Goal: Transaction & Acquisition: Obtain resource

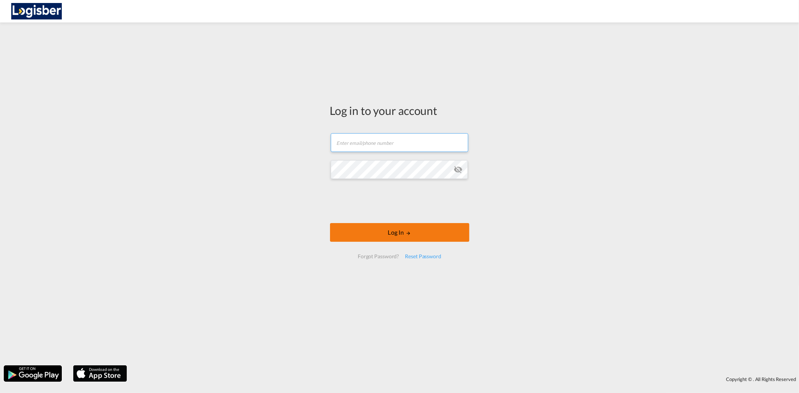
type input "[PERSON_NAME][EMAIL_ADDRESS][DOMAIN_NAME]"
click at [377, 238] on button "Log In" at bounding box center [399, 232] width 139 height 19
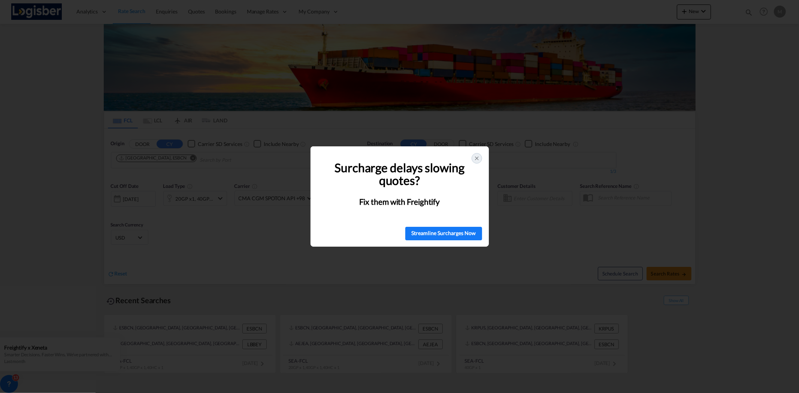
click at [474, 161] on div at bounding box center [477, 158] width 10 height 10
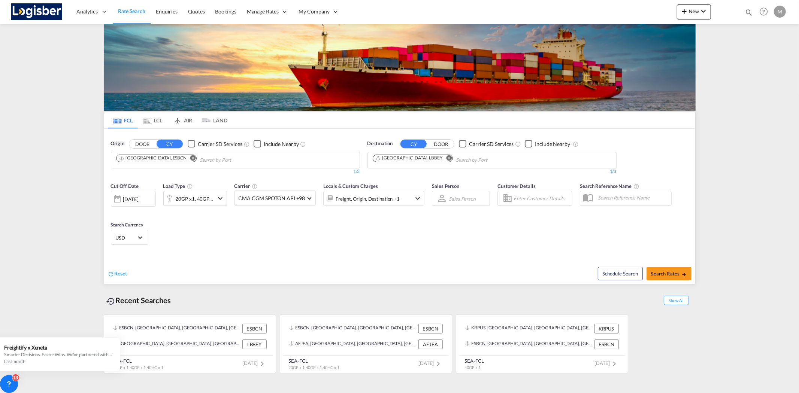
click at [190, 158] on md-icon "Remove" at bounding box center [193, 158] width 6 height 6
click at [446, 158] on md-icon "Remove" at bounding box center [449, 158] width 6 height 6
click at [160, 160] on body "Analytics Reports Dashboard Rate Search Enquiries Quotes Bookings" at bounding box center [399, 196] width 799 height 393
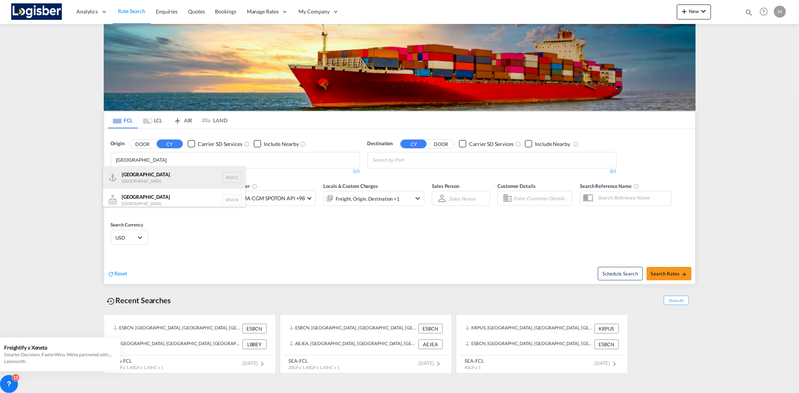
type input "[GEOGRAPHIC_DATA]"
drag, startPoint x: 139, startPoint y: 181, endPoint x: 453, endPoint y: 146, distance: 315.9
click at [140, 181] on div "Valencia [GEOGRAPHIC_DATA] ESVLC" at bounding box center [174, 177] width 142 height 22
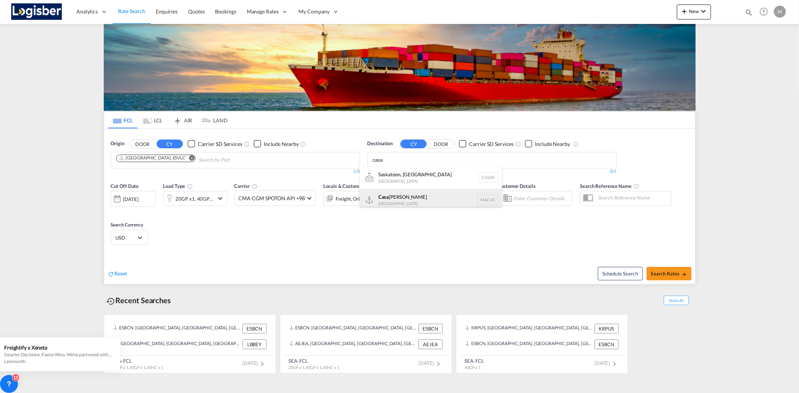
type input "casa"
click at [391, 201] on div "Casa [PERSON_NAME] [GEOGRAPHIC_DATA] [GEOGRAPHIC_DATA]" at bounding box center [431, 200] width 142 height 22
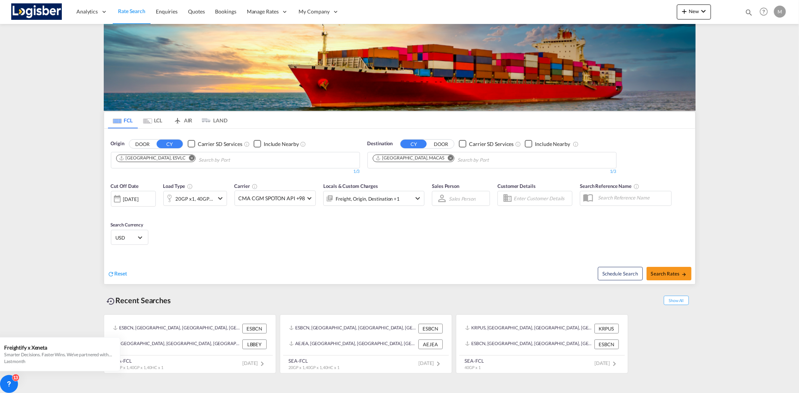
click at [218, 199] on md-icon "icon-chevron-down" at bounding box center [220, 198] width 9 height 9
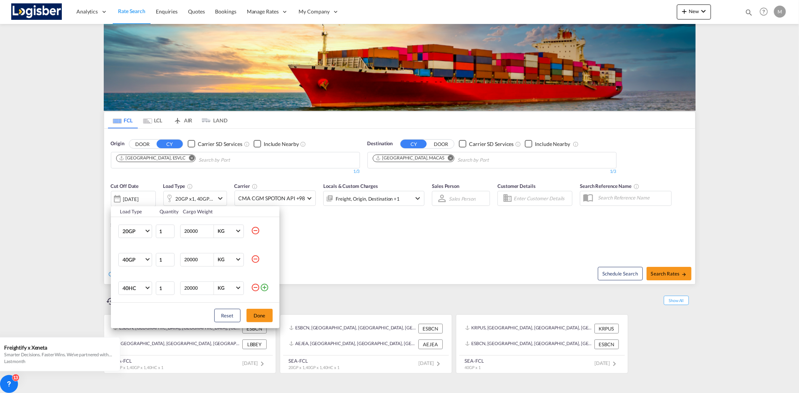
click at [256, 234] on md-icon "icon-minus-circle-outline" at bounding box center [255, 230] width 9 height 9
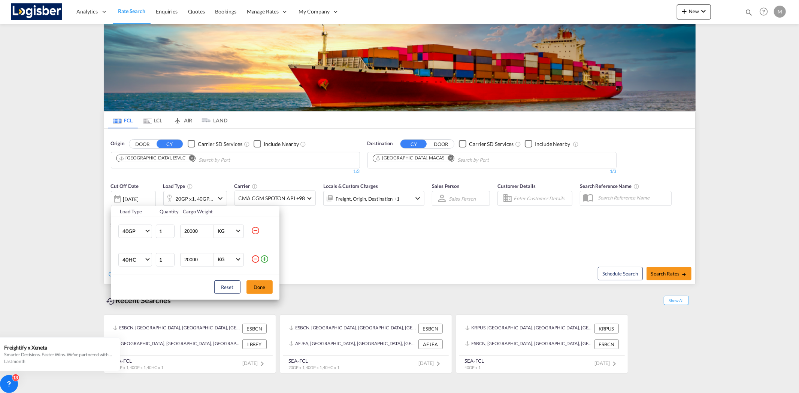
click at [256, 233] on md-icon "icon-minus-circle-outline" at bounding box center [255, 230] width 9 height 9
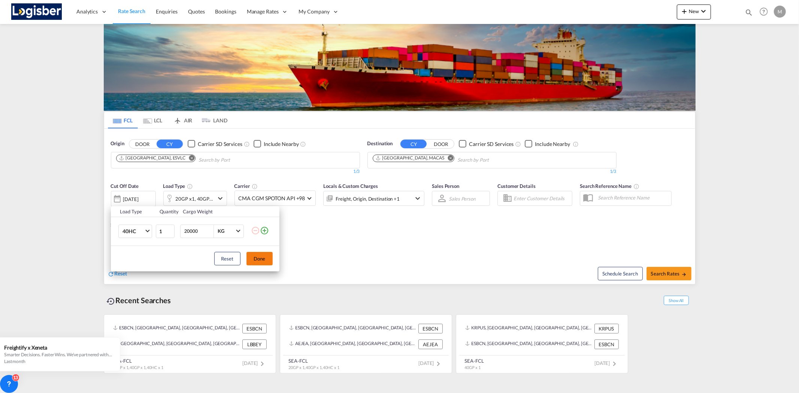
click at [259, 259] on button "Done" at bounding box center [260, 258] width 26 height 13
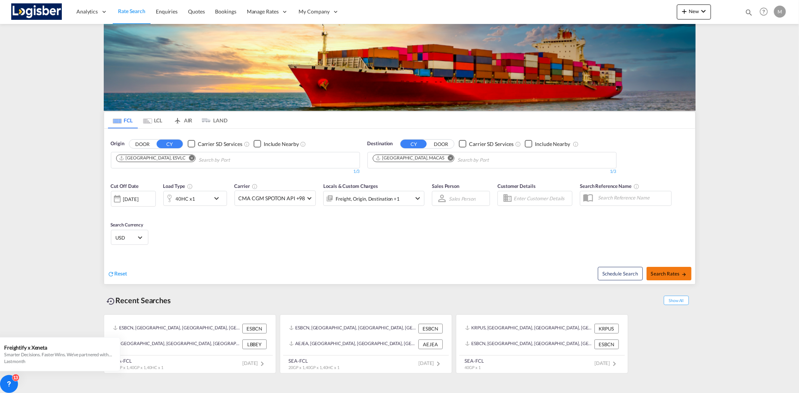
click at [661, 274] on span "Search Rates" at bounding box center [669, 274] width 36 height 6
type input "ESVLC to MACAS / [DATE]"
